Goal: Obtain resource: Download file/media

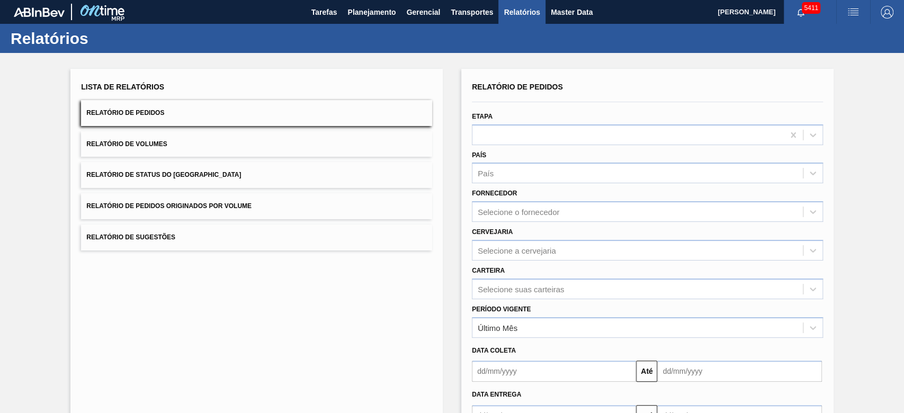
click at [520, 290] on div "Selecione suas carteiras" at bounding box center [647, 289] width 351 height 21
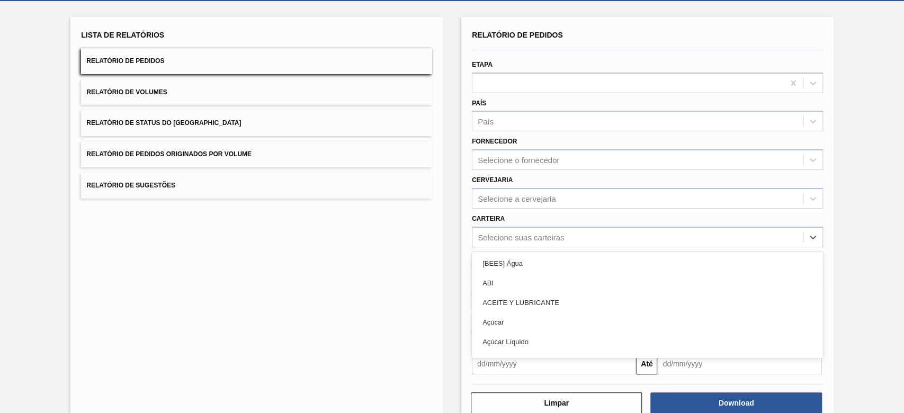
scroll to position [52, 0]
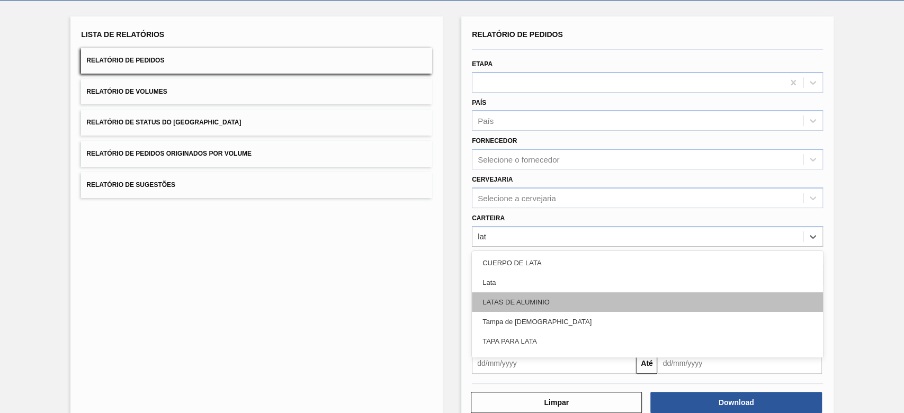
type input "lata"
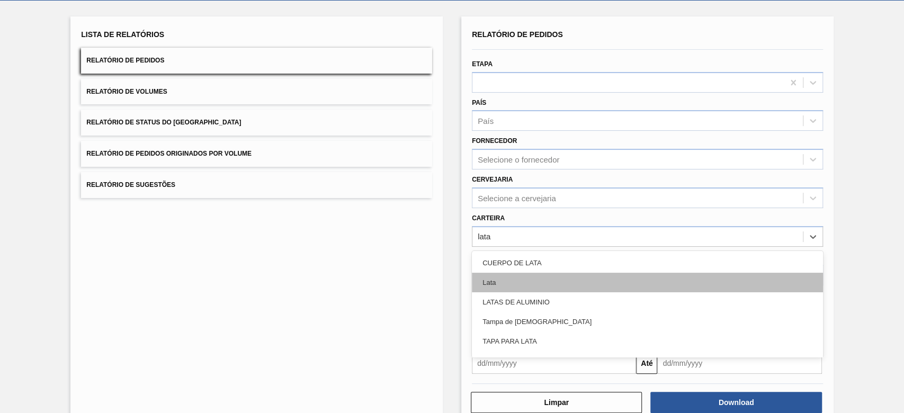
click at [522, 278] on div "Lata" at bounding box center [647, 283] width 351 height 20
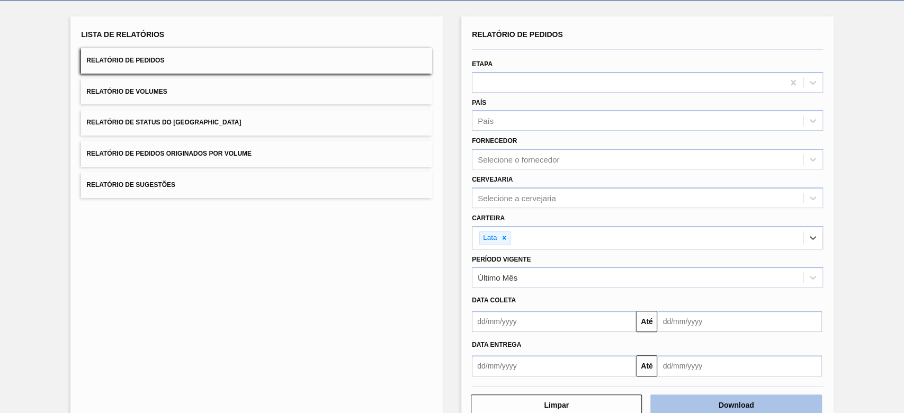
click at [747, 400] on button "Download" at bounding box center [736, 405] width 171 height 21
